Goal: Book appointment/travel/reservation

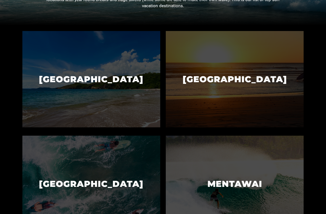
scroll to position [124, 0]
click at [244, 95] on img at bounding box center [235, 79] width 138 height 96
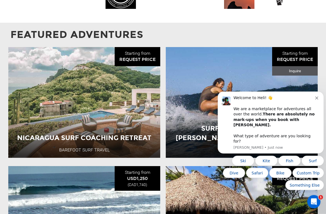
scroll to position [573, 0]
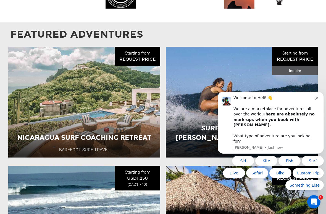
click at [140, 101] on div "Nicaragua Surf Coaching Retreat Barefoot Surf Travel [GEOGRAPHIC_DATA] 8 Day Ad…" at bounding box center [84, 102] width 152 height 111
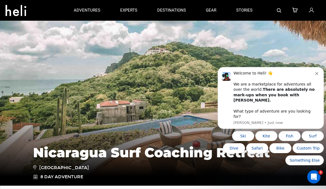
click at [320, 83] on div "Welcome to Heli! 👋 We are a marketplace for adventures all over the world. Ther…" at bounding box center [271, 98] width 106 height 62
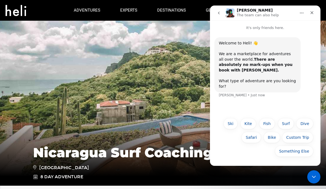
click at [311, 10] on div "Close" at bounding box center [312, 13] width 10 height 10
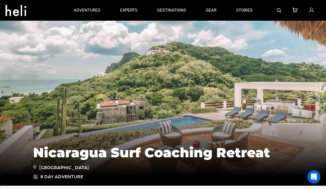
click at [209, 79] on img at bounding box center [163, 103] width 326 height 166
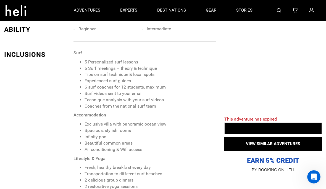
scroll to position [487, 0]
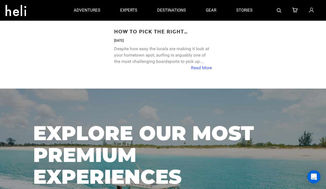
scroll to position [1215, 0]
